Goal: Information Seeking & Learning: Learn about a topic

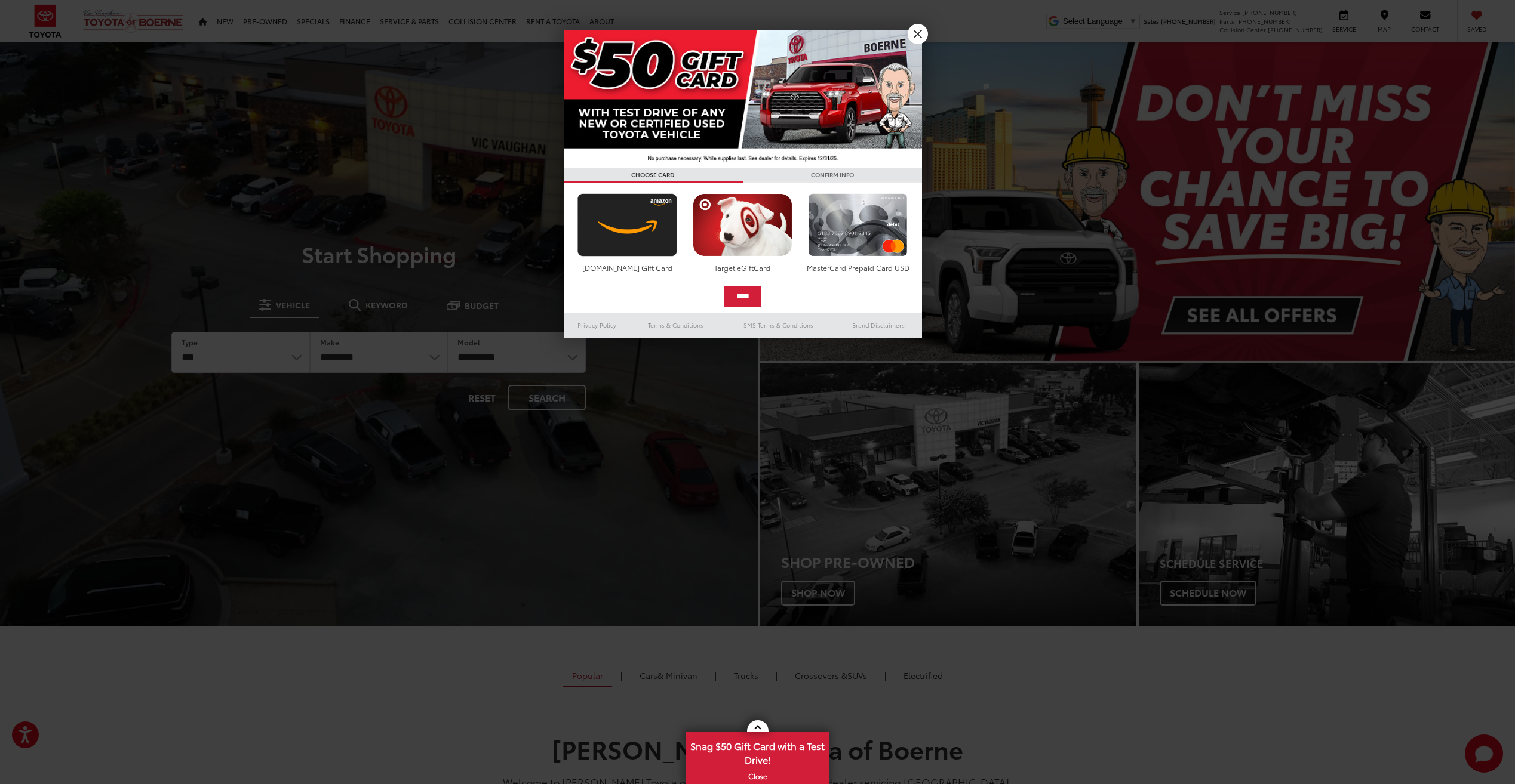
click at [921, 30] on link "X" at bounding box center [917, 34] width 20 height 20
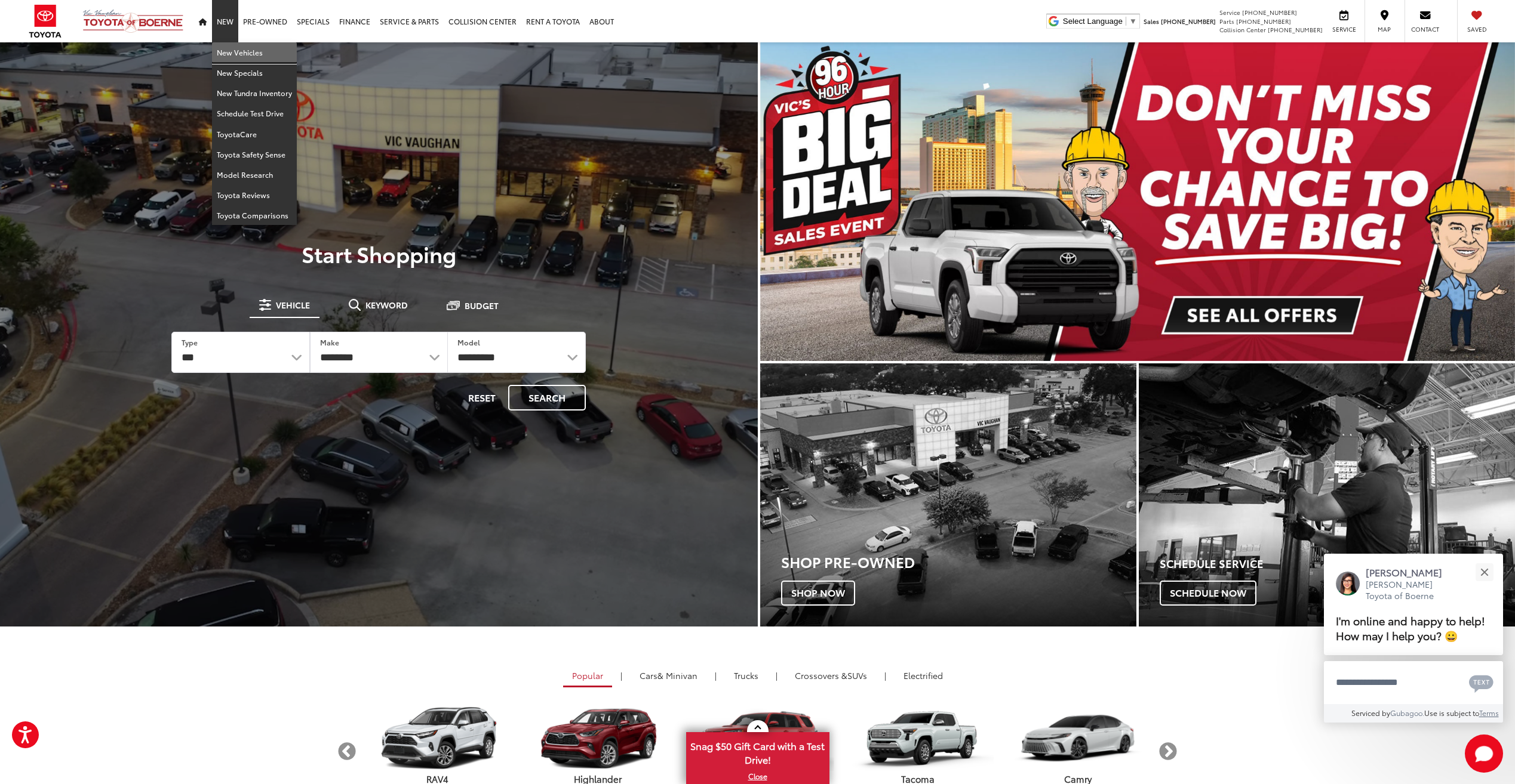
click at [237, 49] on link "New Vehicles" at bounding box center [253, 52] width 85 height 20
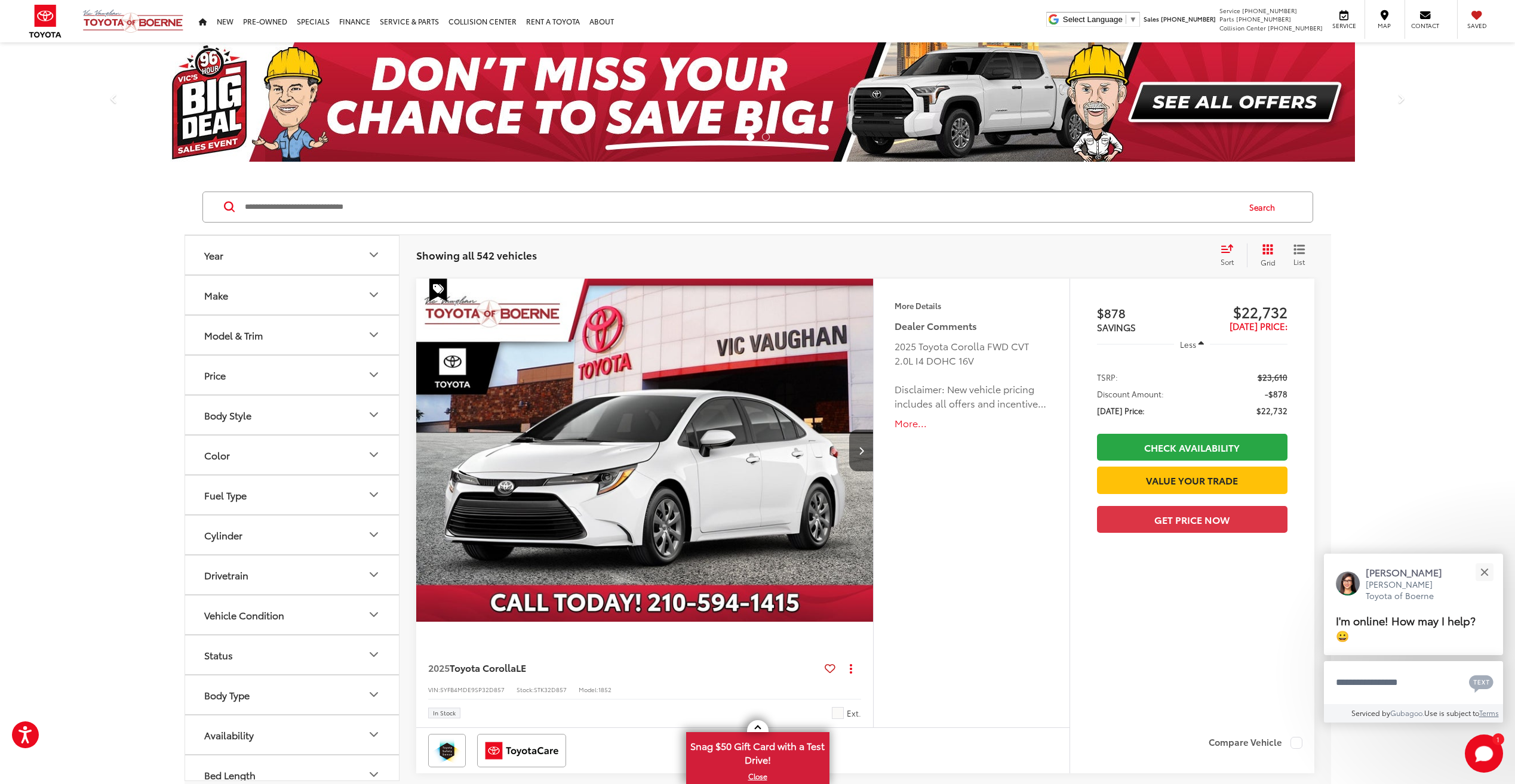
click at [283, 328] on button "Model & Trim" at bounding box center [291, 334] width 215 height 39
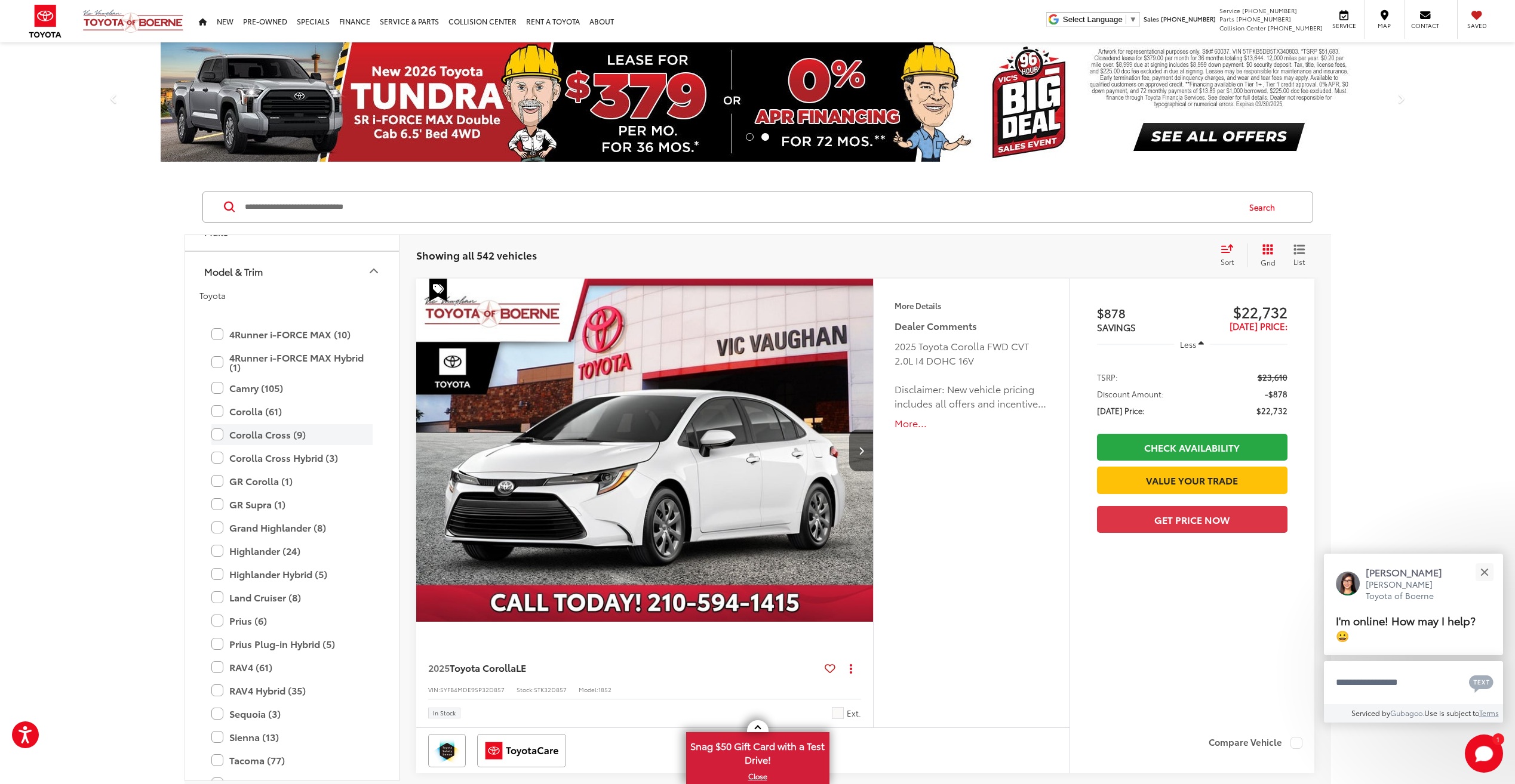
scroll to position [179, 0]
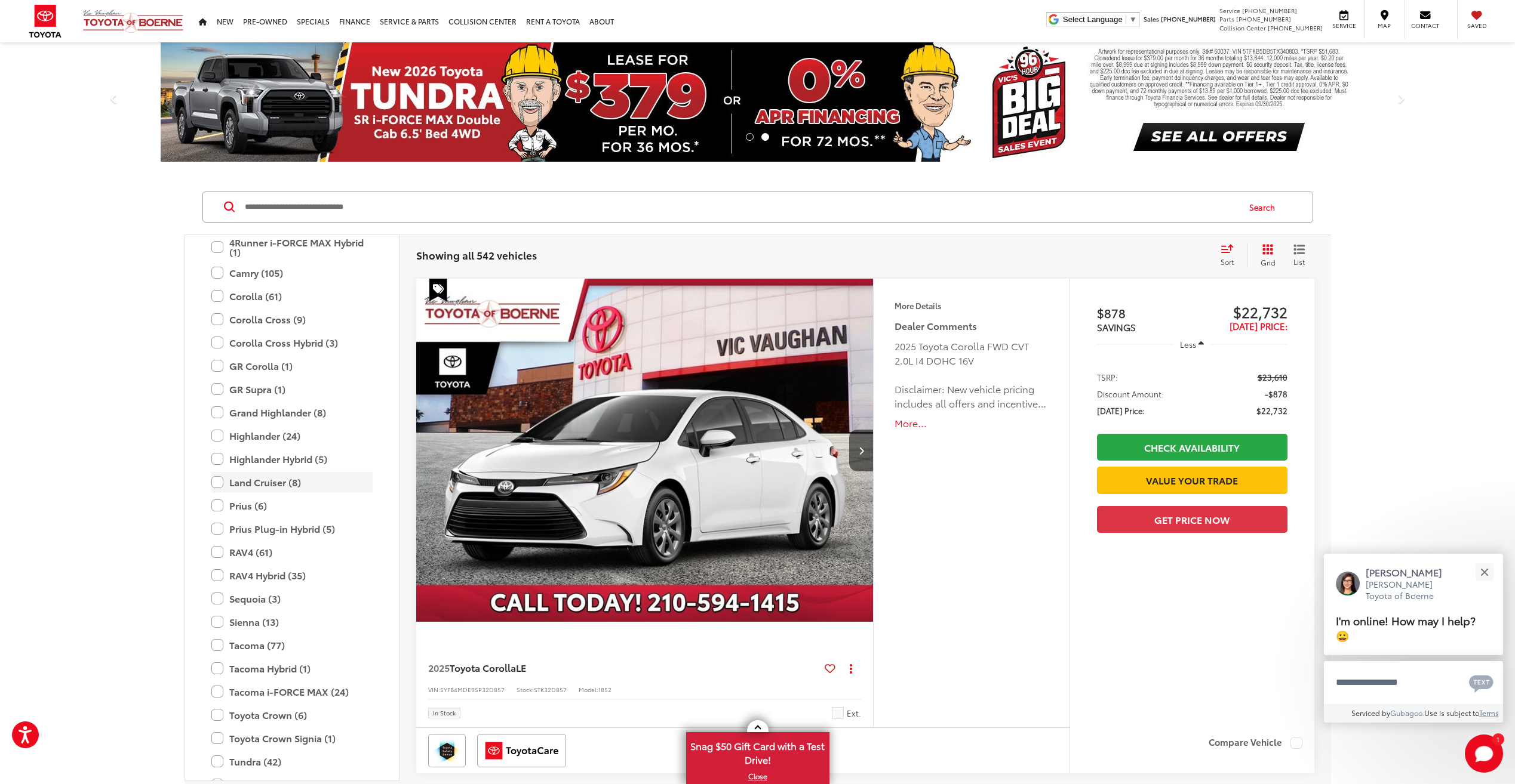
click at [281, 488] on label "Land Cruiser (8)" at bounding box center [292, 482] width 162 height 21
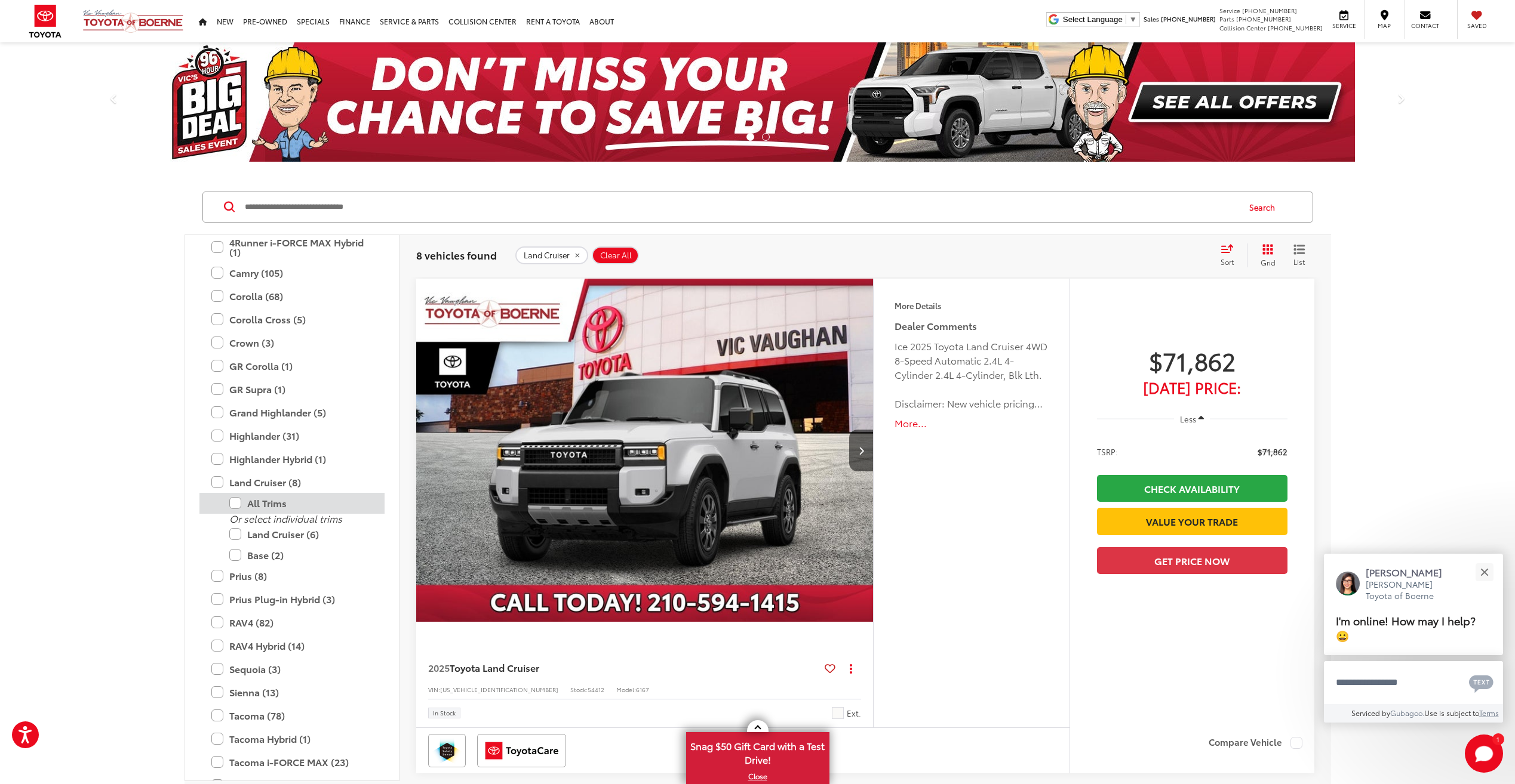
click at [292, 506] on label "All Trims" at bounding box center [301, 503] width 144 height 21
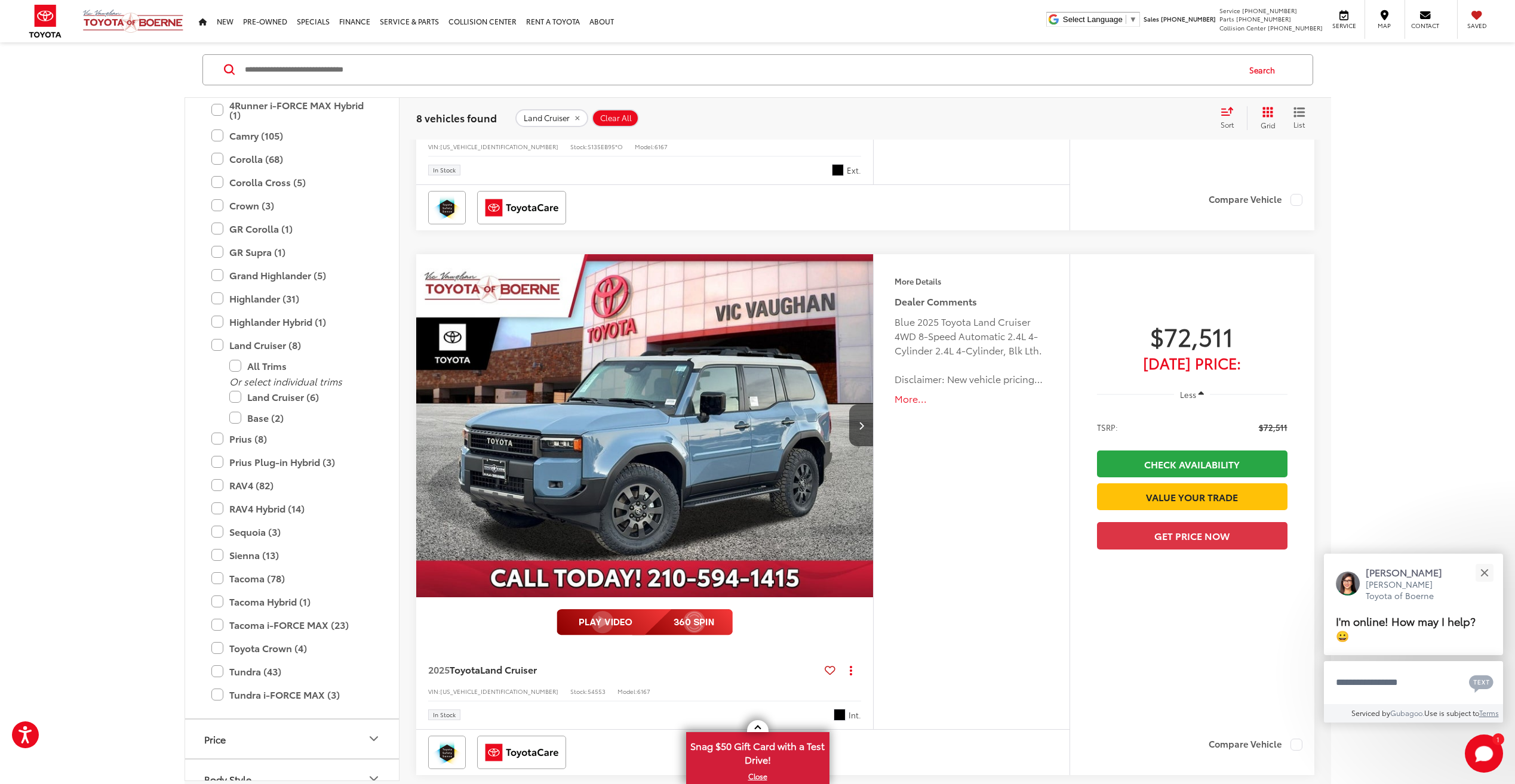
scroll to position [1065, 0]
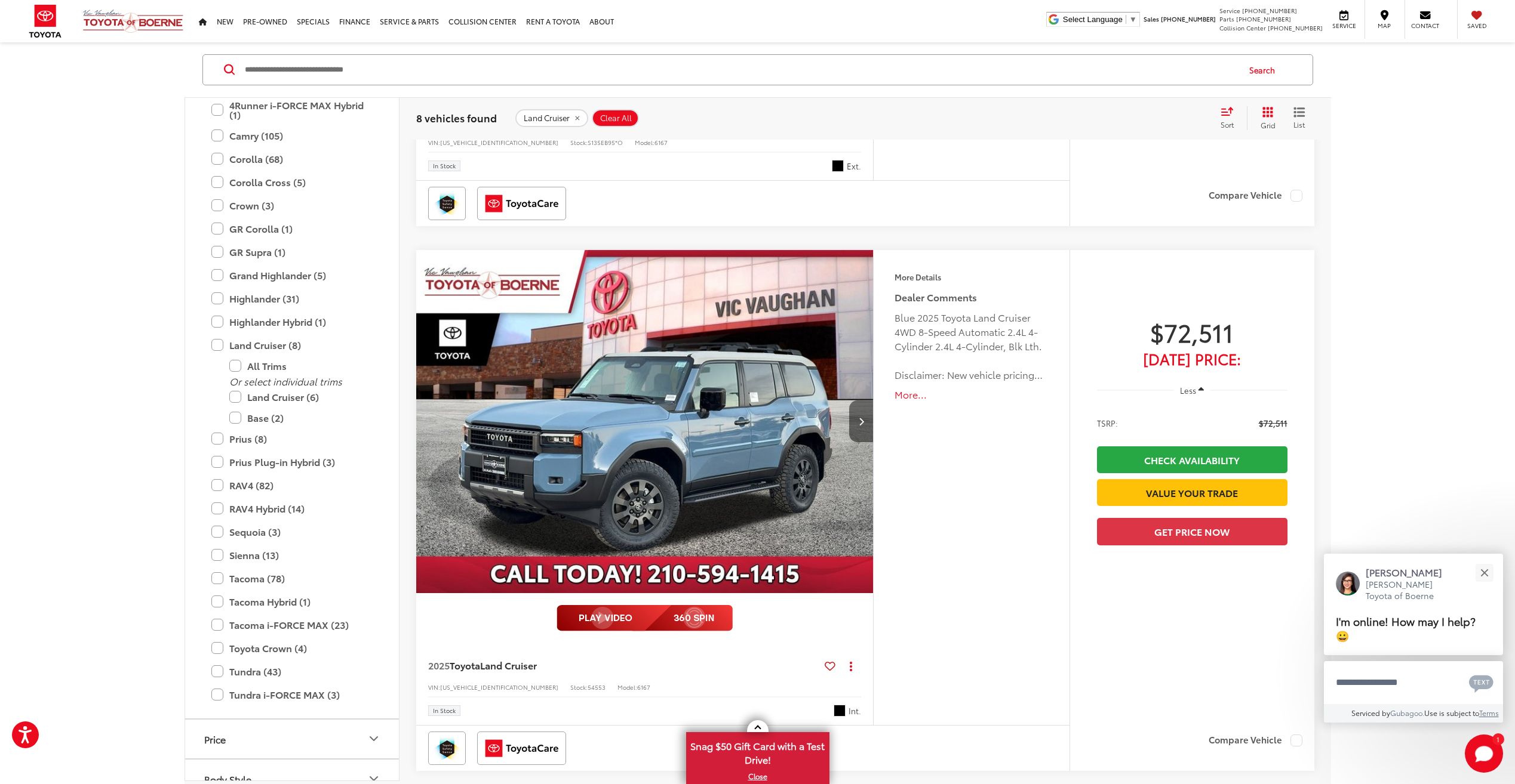
click at [871, 428] on button "Next image" at bounding box center [861, 421] width 24 height 42
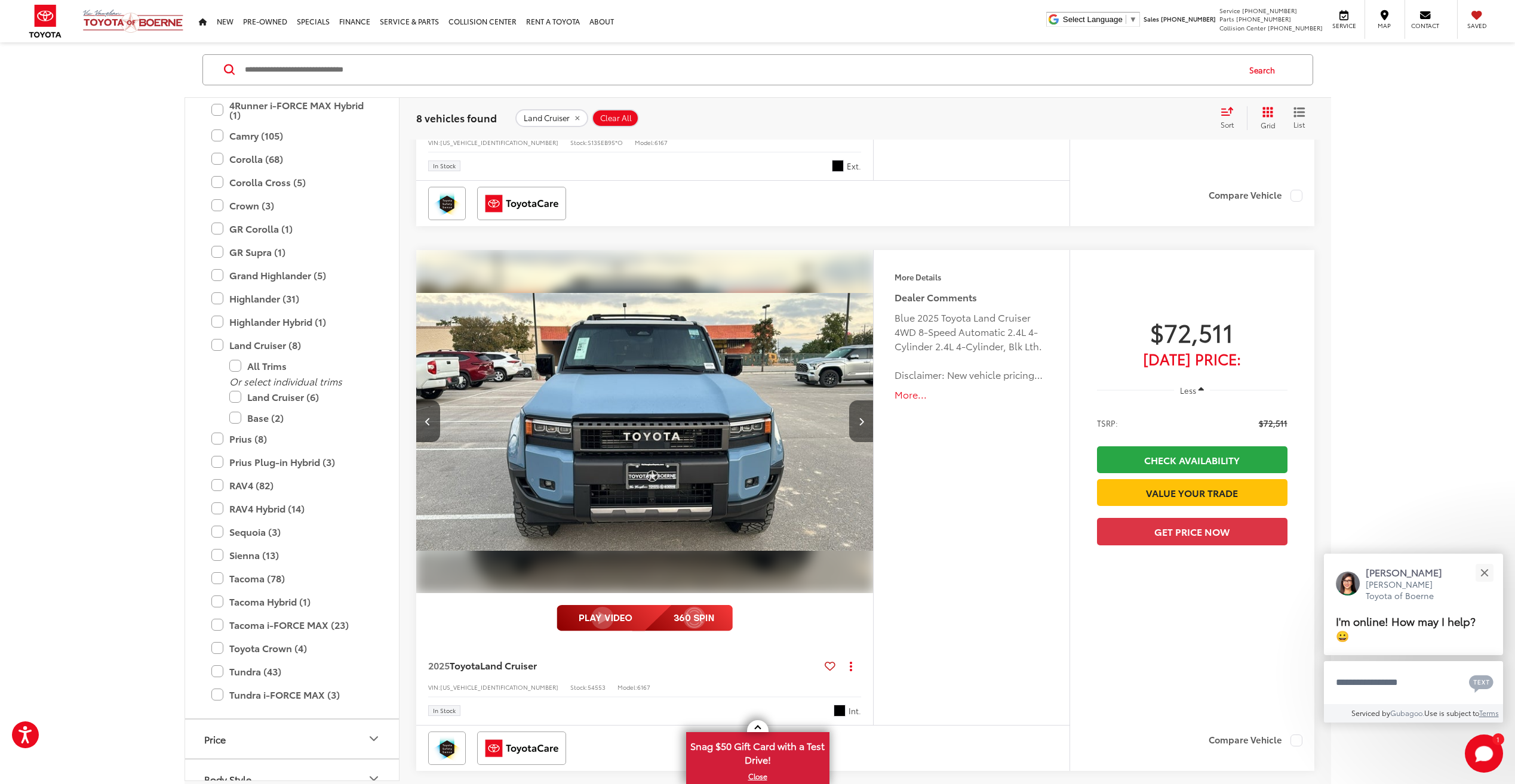
click at [867, 428] on button "Next image" at bounding box center [861, 421] width 24 height 42
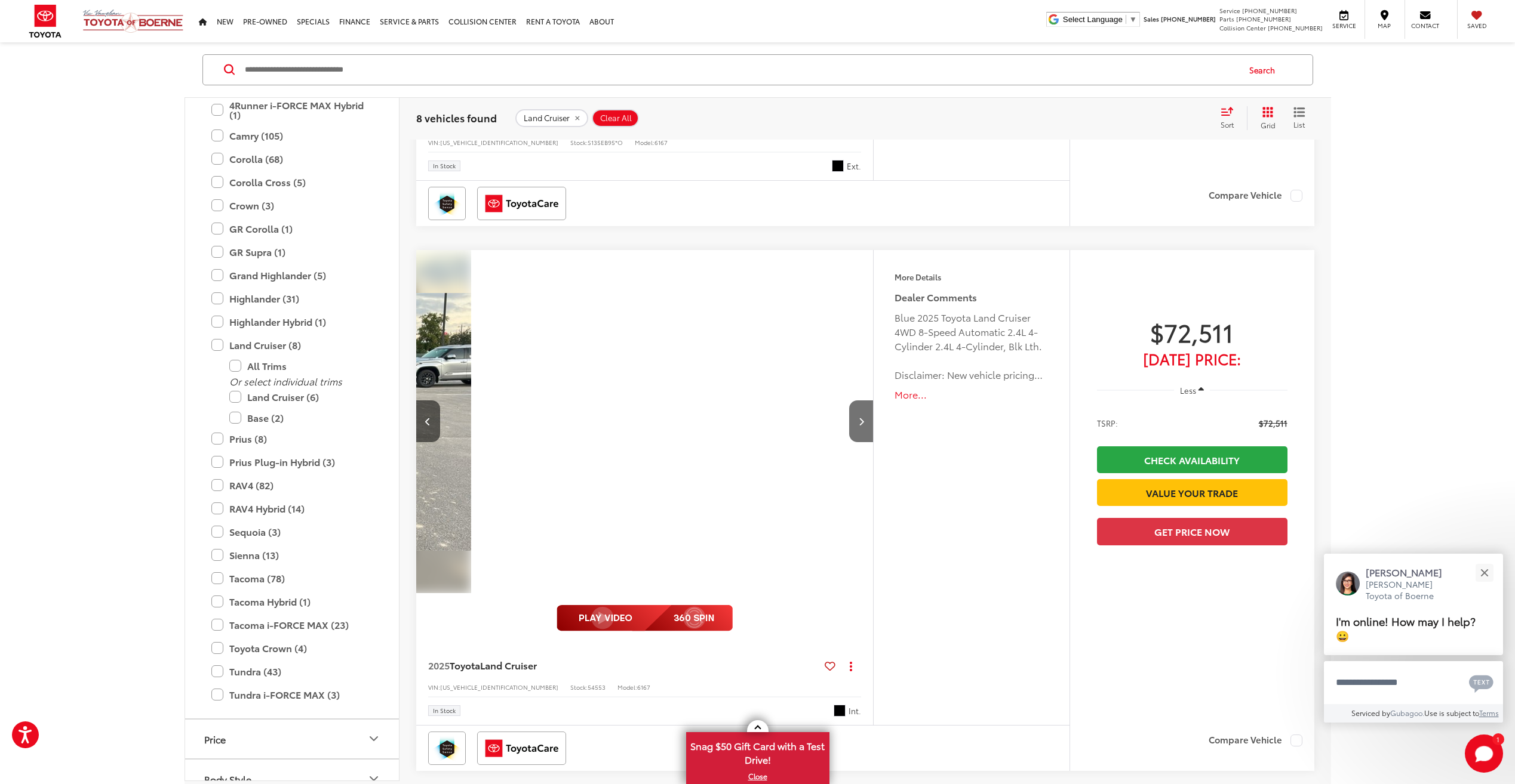
scroll to position [0, 918]
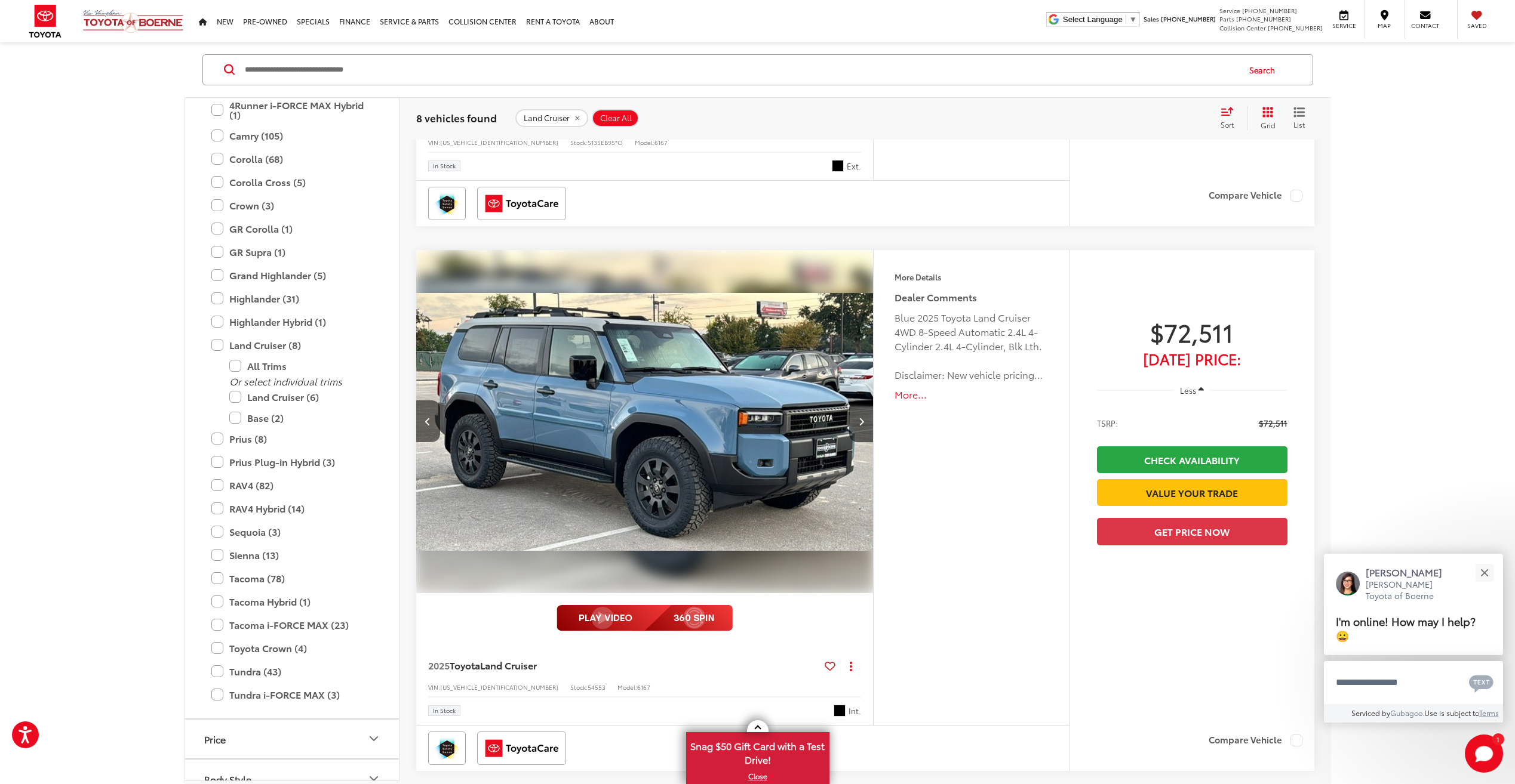
click at [732, 451] on img "2025 Toyota Land Cruiser Land Cruiser 2" at bounding box center [645, 422] width 459 height 344
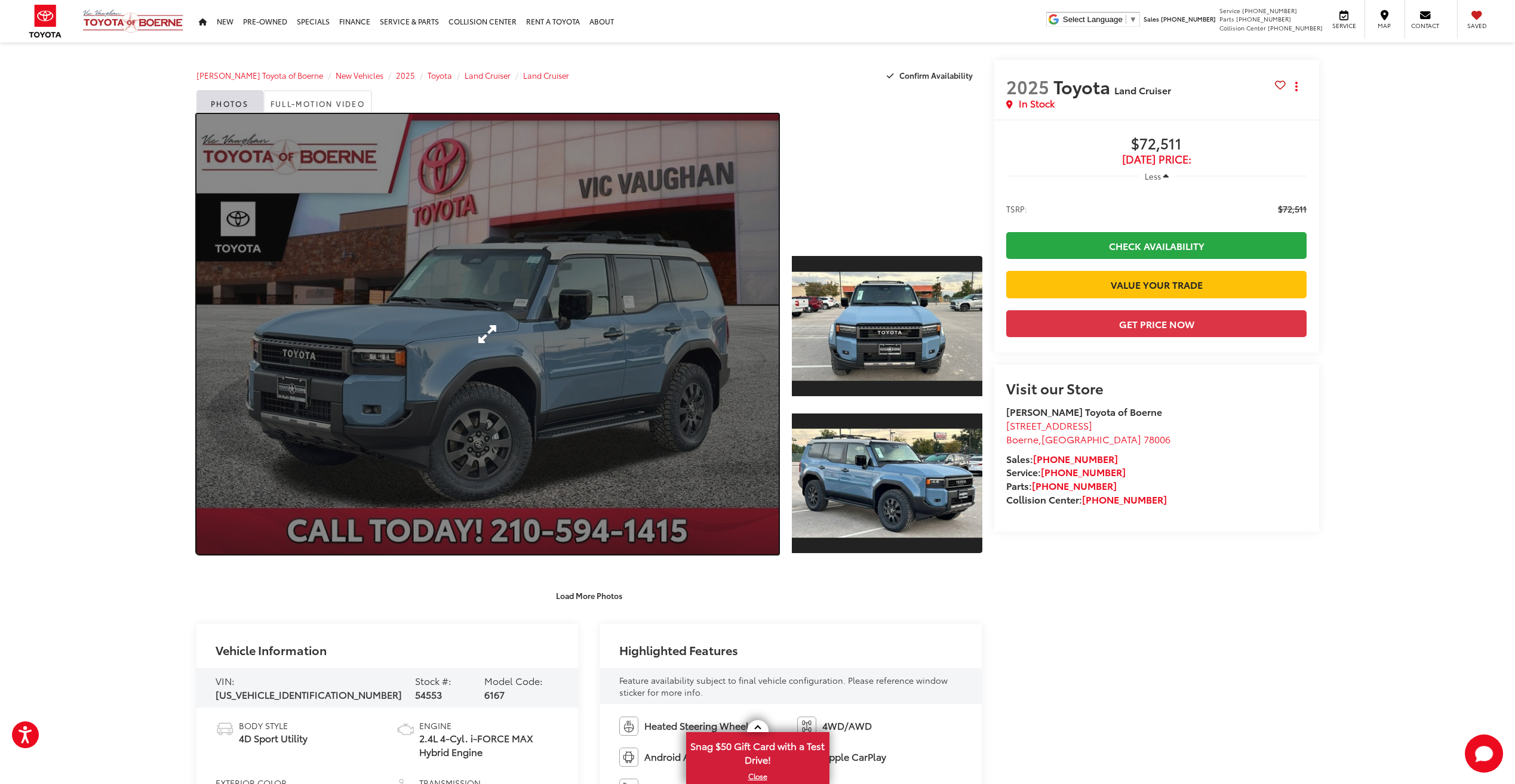
click at [644, 348] on link "Expand Photo 0" at bounding box center [488, 333] width 583 height 440
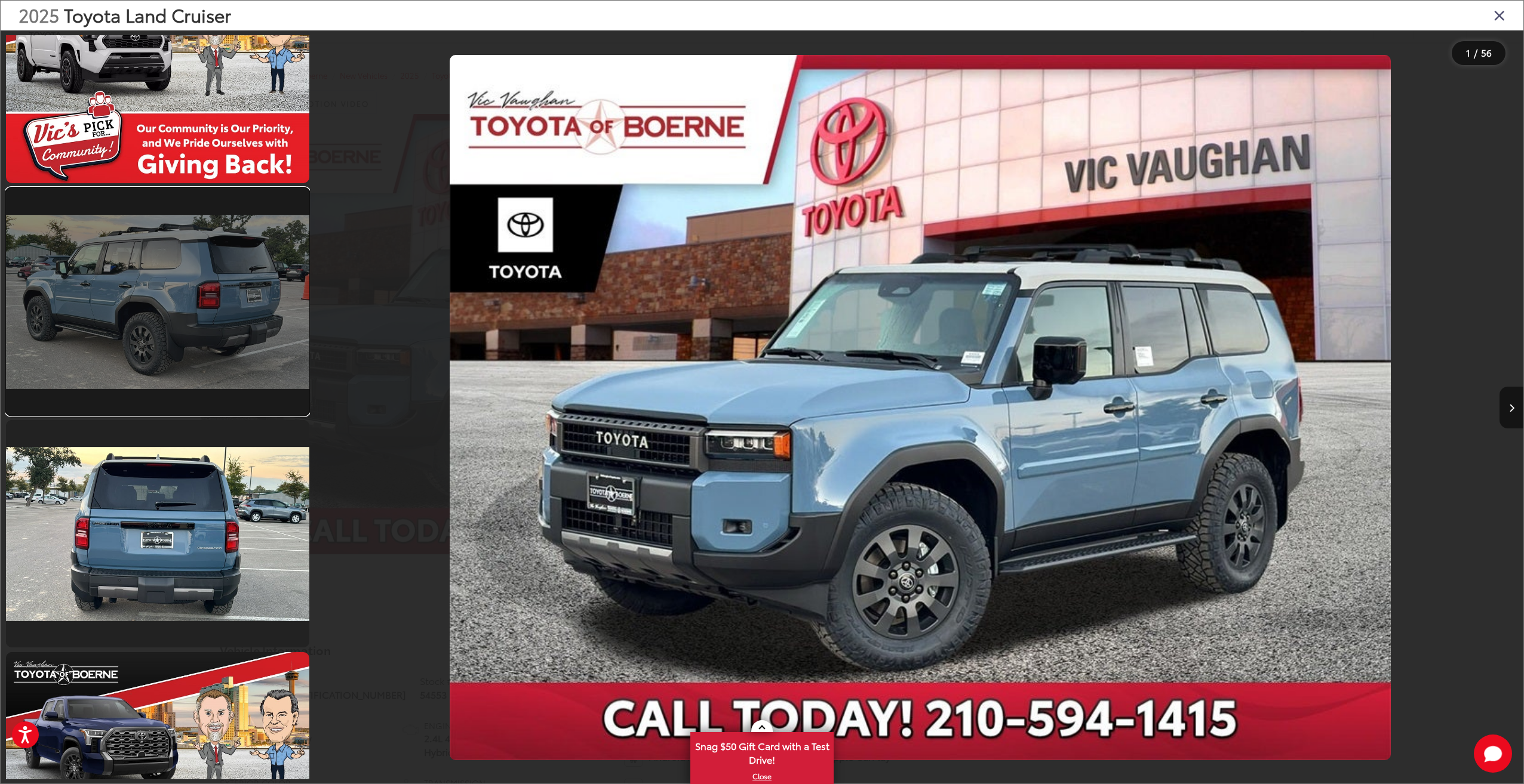
click at [190, 320] on link at bounding box center [158, 301] width 303 height 227
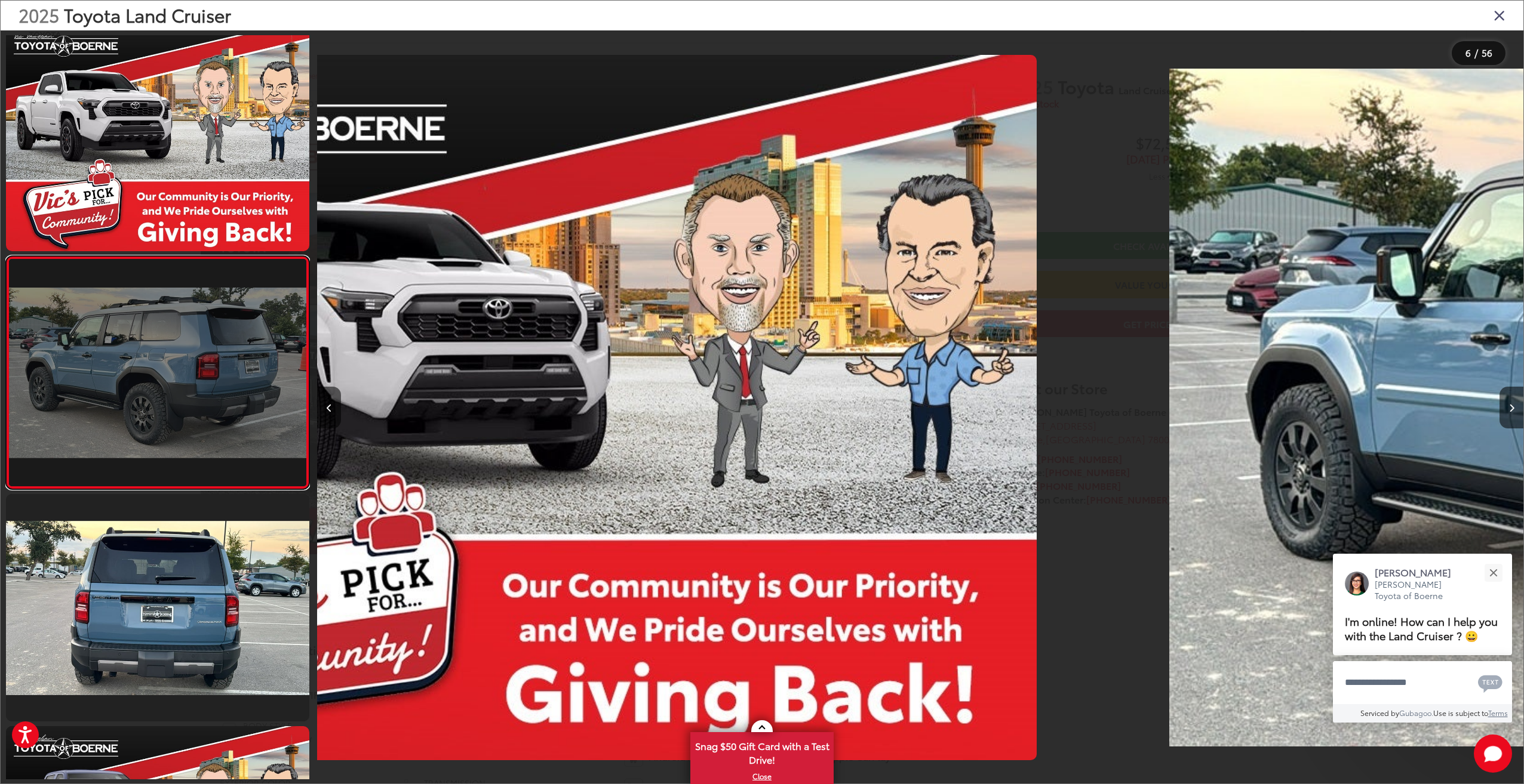
scroll to position [0, 6030]
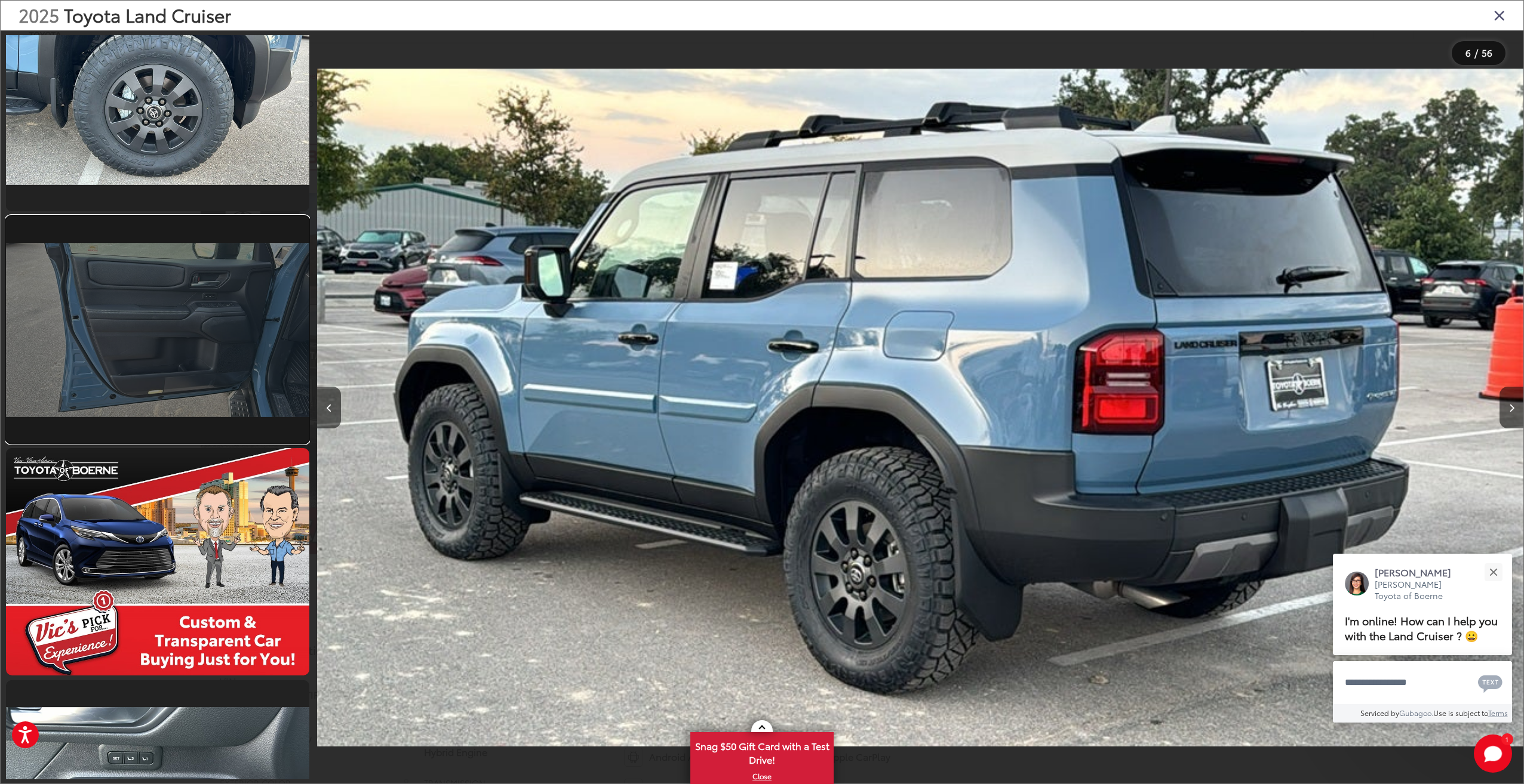
click at [193, 378] on link at bounding box center [158, 330] width 303 height 227
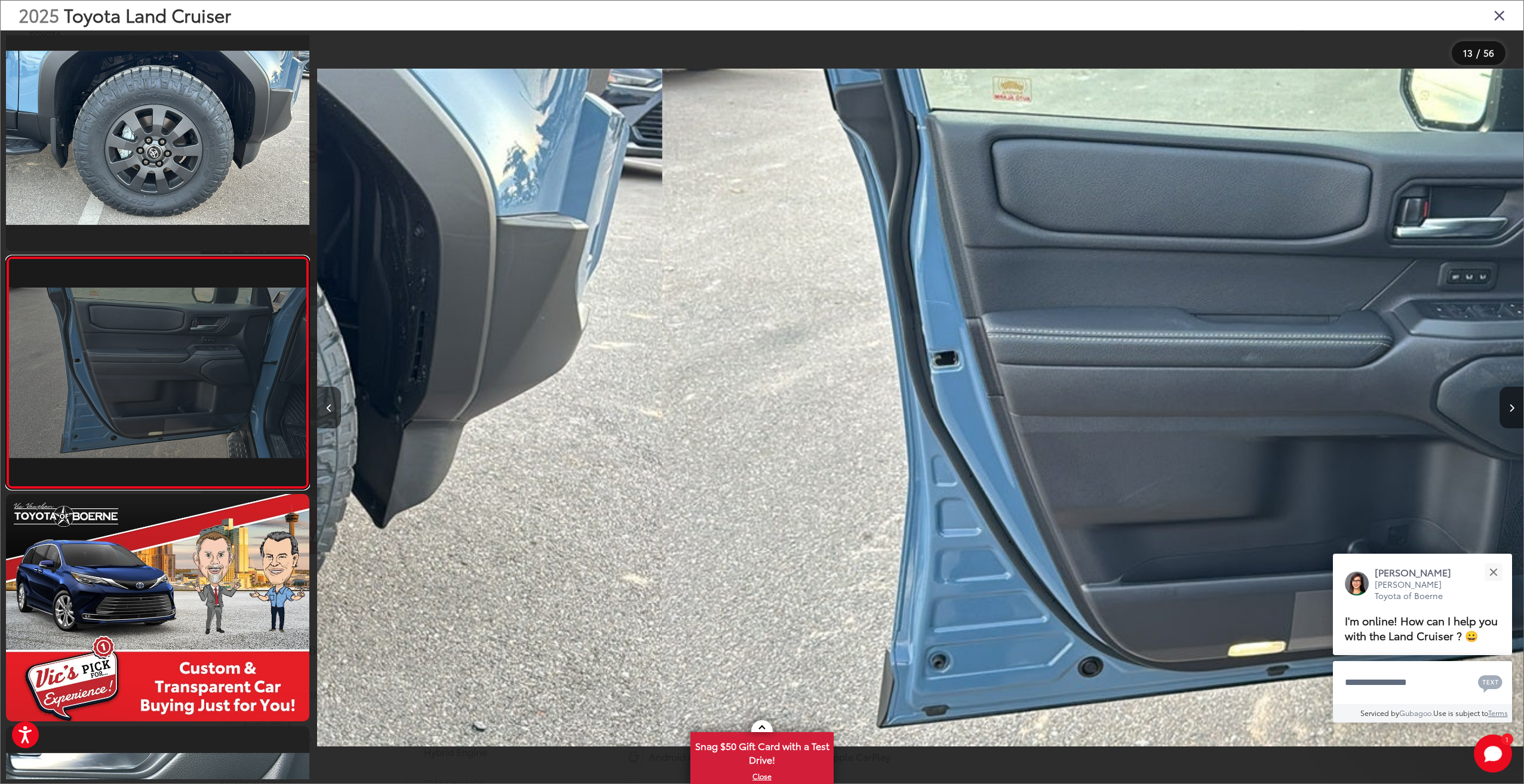
scroll to position [0, 14473]
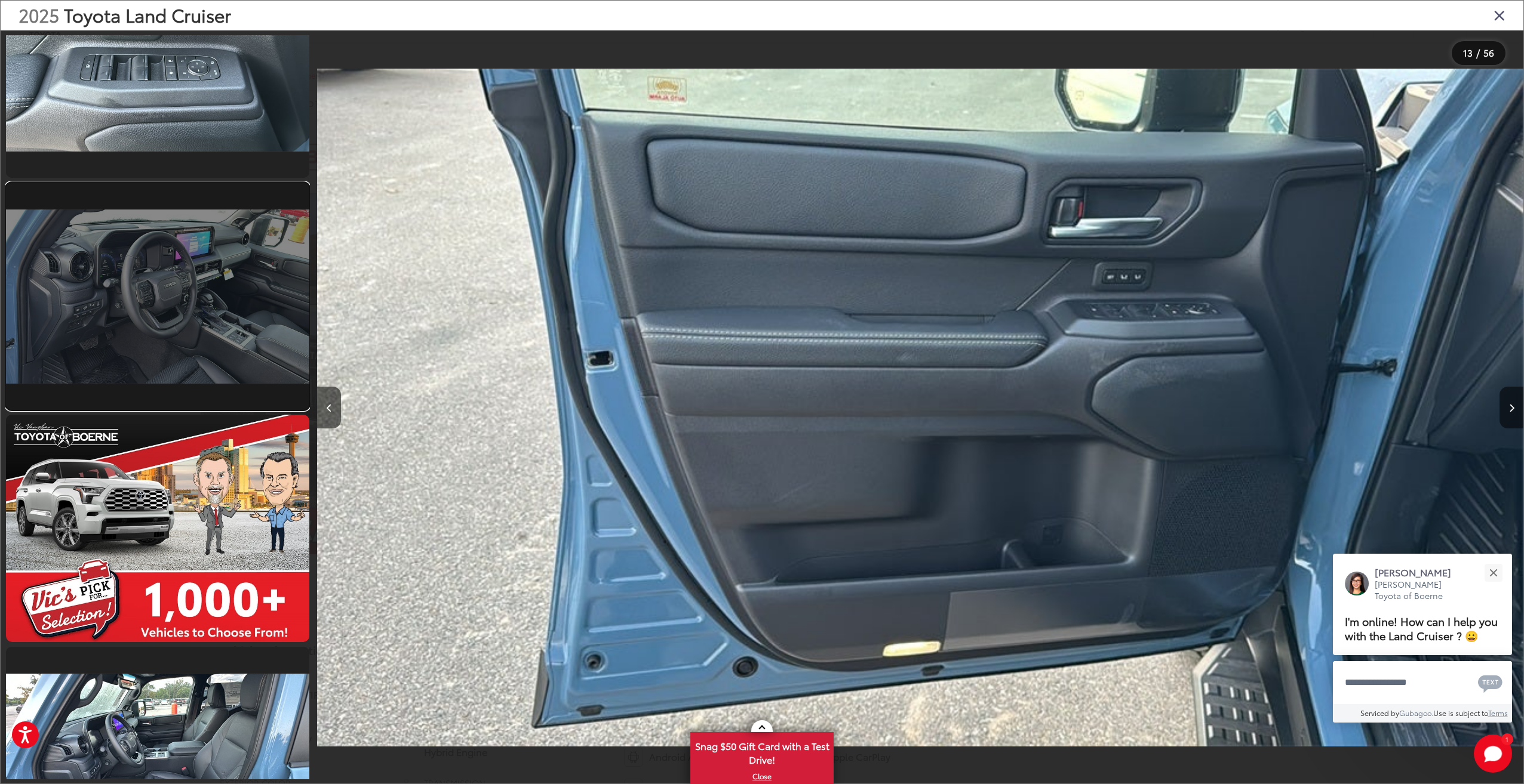
click at [223, 356] on link at bounding box center [158, 296] width 303 height 227
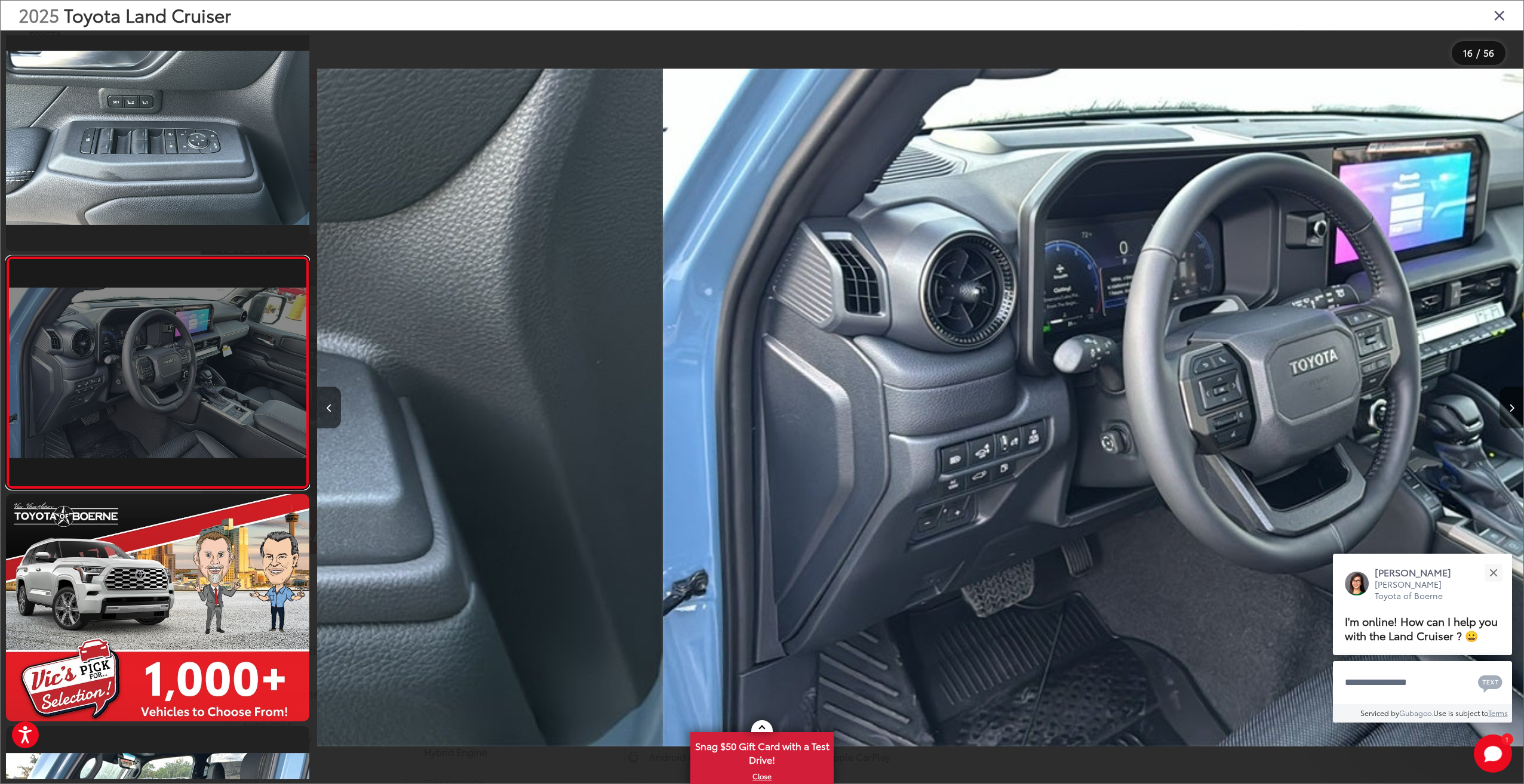
scroll to position [0, 18090]
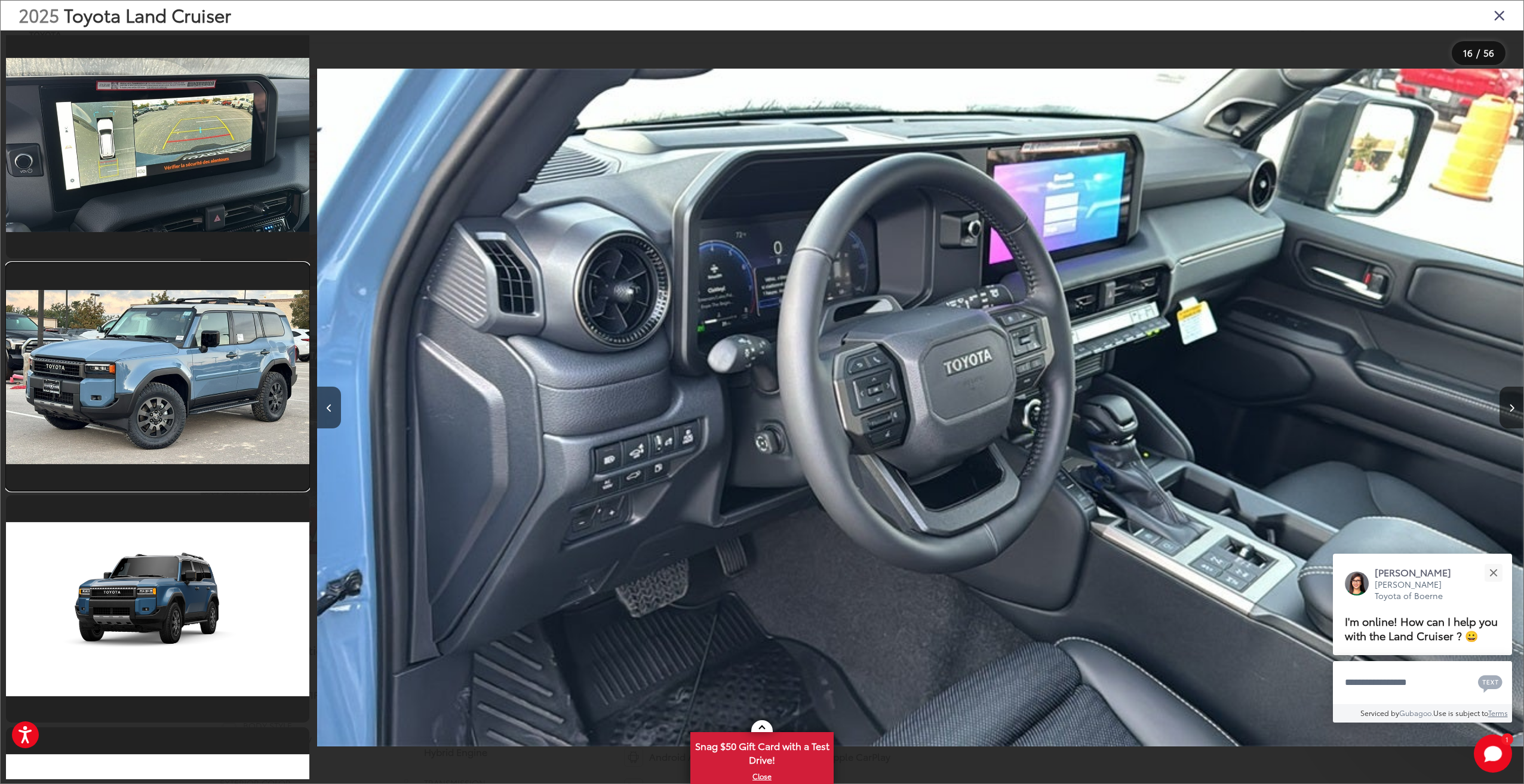
click at [221, 368] on link at bounding box center [158, 377] width 303 height 227
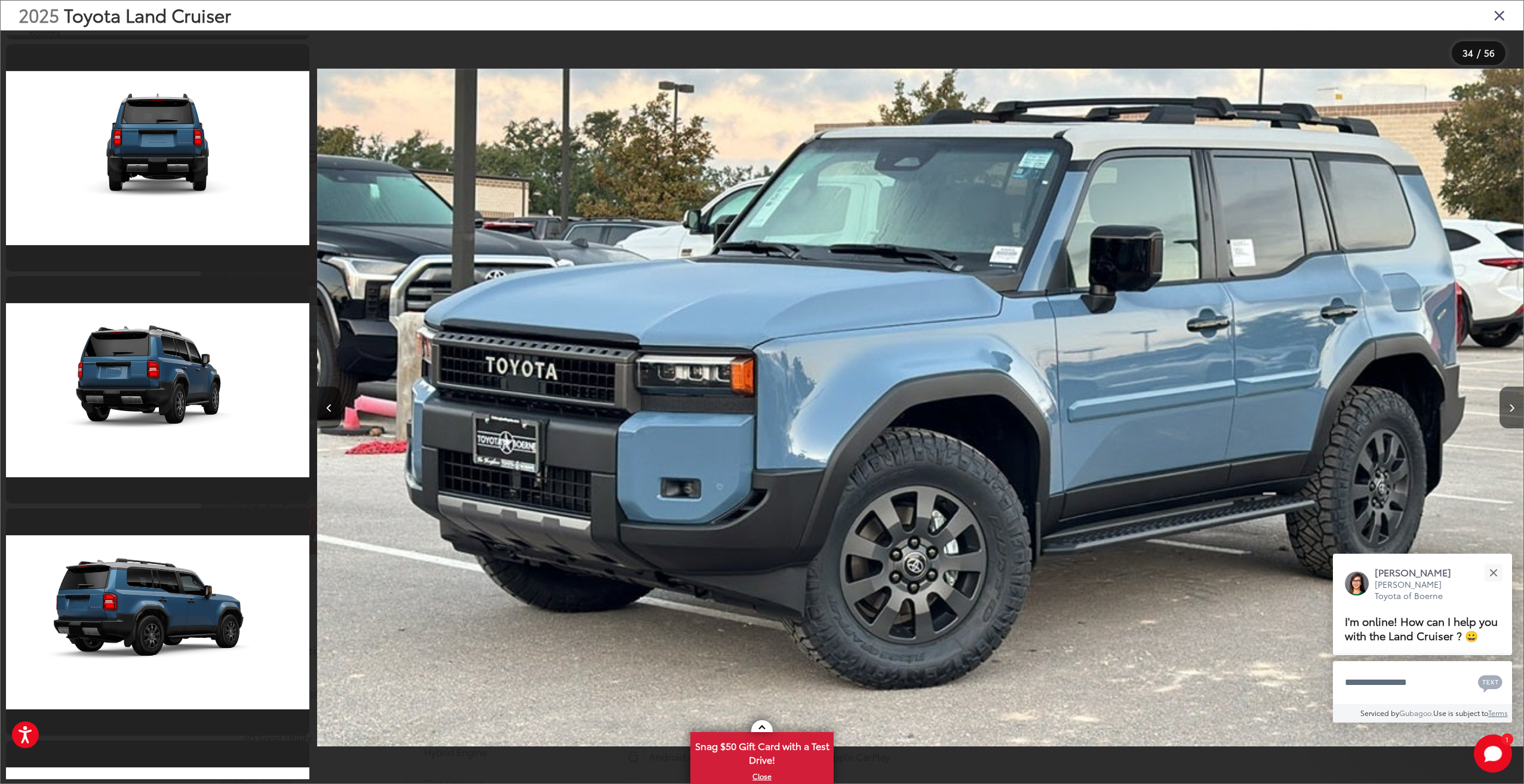
scroll to position [9528, 0]
